Goal: Entertainment & Leisure: Consume media (video, audio)

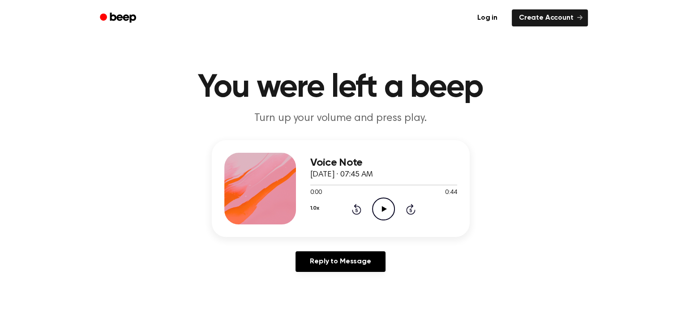
click at [378, 208] on icon "Play Audio" at bounding box center [383, 208] width 23 height 23
click at [384, 207] on icon "Play Audio" at bounding box center [383, 208] width 23 height 23
click at [384, 207] on icon at bounding box center [383, 209] width 4 height 6
click at [376, 209] on icon "Play Audio" at bounding box center [383, 208] width 23 height 23
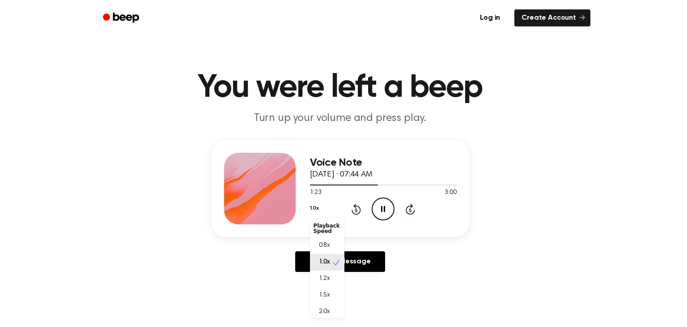
click at [315, 209] on button "1.0x" at bounding box center [314, 207] width 9 height 15
click at [447, 278] on div "Voice Note [DATE] · 07:44 AM 1:24 3:00 Your browser does not support the [objec…" at bounding box center [340, 209] width 659 height 139
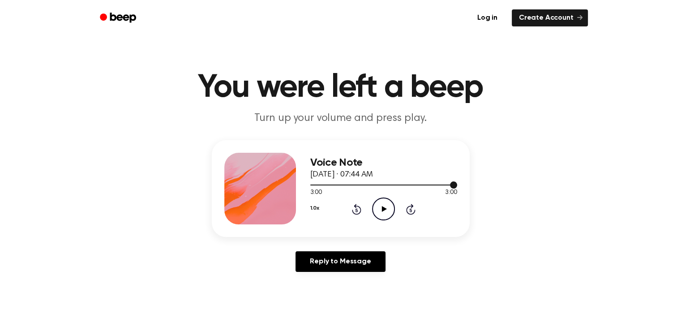
click at [443, 183] on div at bounding box center [383, 184] width 147 height 7
click at [384, 208] on icon at bounding box center [384, 209] width 5 height 6
click at [311, 184] on div at bounding box center [383, 184] width 147 height 1
click at [374, 203] on icon "Play Audio" at bounding box center [383, 208] width 23 height 23
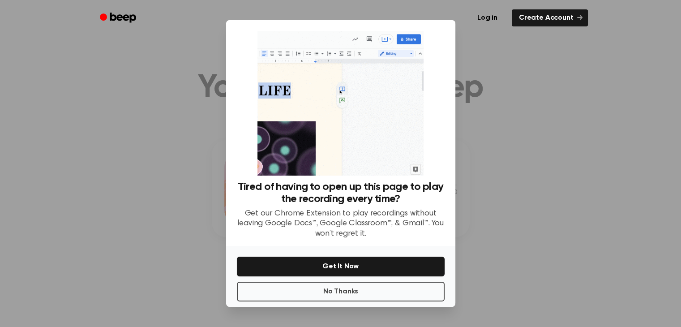
click at [535, 174] on div at bounding box center [340, 163] width 681 height 327
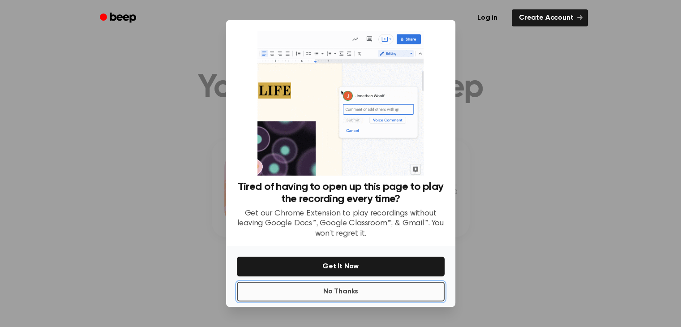
click at [385, 285] on button "No Thanks" at bounding box center [341, 291] width 208 height 20
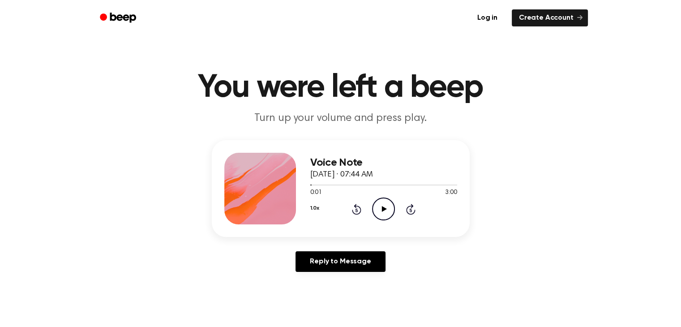
click at [387, 216] on icon "Play Audio" at bounding box center [383, 208] width 23 height 23
click at [315, 184] on div at bounding box center [335, 184] width 51 height 1
click at [311, 183] on div at bounding box center [383, 184] width 147 height 7
click at [322, 185] on div at bounding box center [320, 184] width 21 height 1
click at [323, 185] on span at bounding box center [324, 184] width 7 height 7
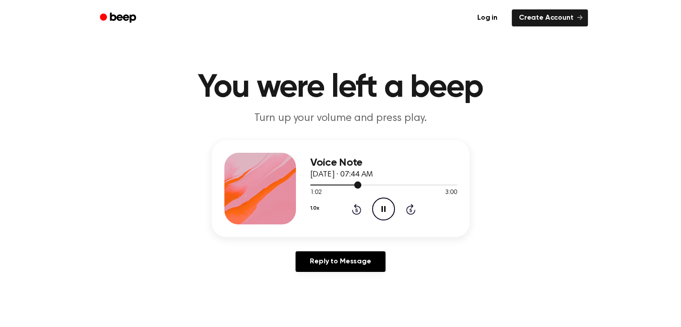
click at [354, 185] on span at bounding box center [357, 184] width 7 height 7
click at [355, 185] on span at bounding box center [356, 184] width 7 height 7
click at [379, 204] on icon "Pause Audio" at bounding box center [383, 208] width 23 height 23
